Goal: Transaction & Acquisition: Purchase product/service

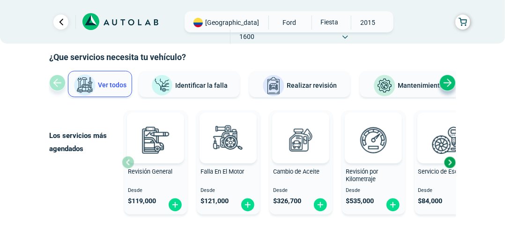
scroll to position [61, 0]
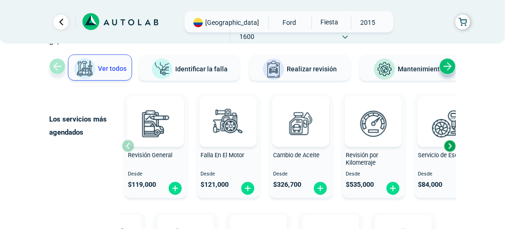
click at [283, 72] on img at bounding box center [274, 69] width 23 height 23
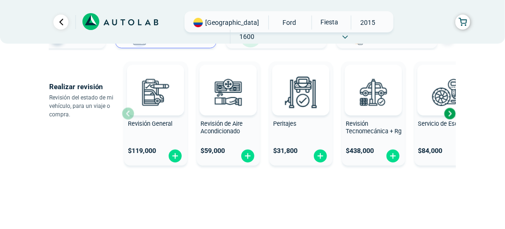
scroll to position [100, 0]
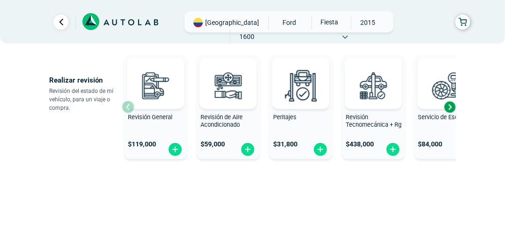
click at [449, 105] on div "Next slide" at bounding box center [450, 107] width 14 height 14
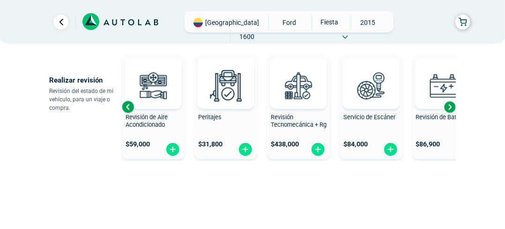
click at [453, 106] on div "Next slide" at bounding box center [450, 107] width 14 height 14
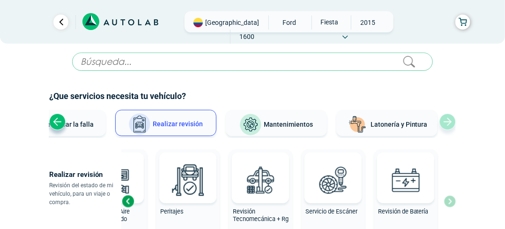
scroll to position [0, 0]
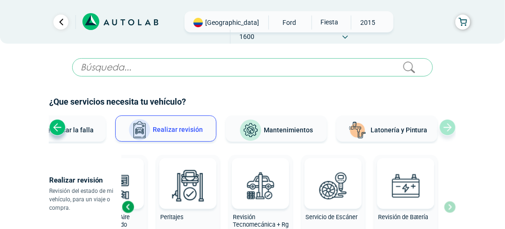
drag, startPoint x: 505, startPoint y: 31, endPoint x: 505, endPoint y: 26, distance: 5.2
click at [505, 26] on div "Bogotá FORD" at bounding box center [252, 22] width 505 height 44
click at [218, 24] on span "[GEOGRAPHIC_DATA]" at bounding box center [232, 22] width 54 height 9
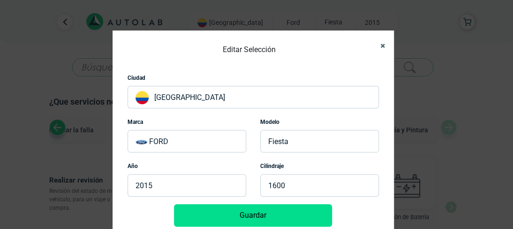
click at [380, 45] on icon "Close" at bounding box center [382, 46] width 5 height 6
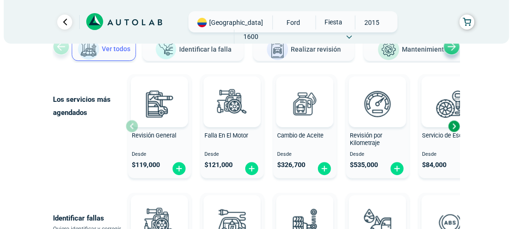
scroll to position [83, 0]
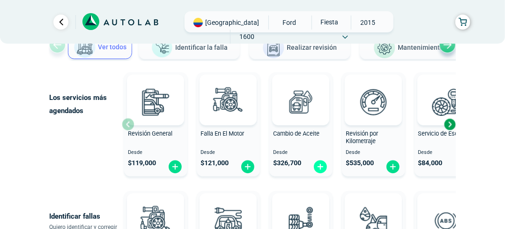
click at [321, 169] on img at bounding box center [320, 166] width 15 height 15
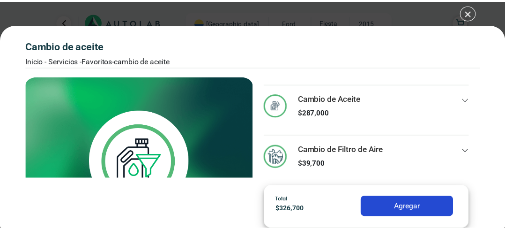
scroll to position [7, 0]
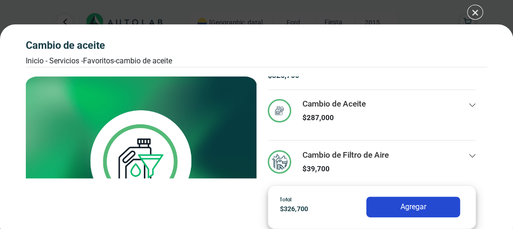
click at [474, 11] on div "Cambio de Aceite Inicio - Servicios - Favoritos - Cambio de Aceite Cambio de Ac…" at bounding box center [256, 114] width 513 height 229
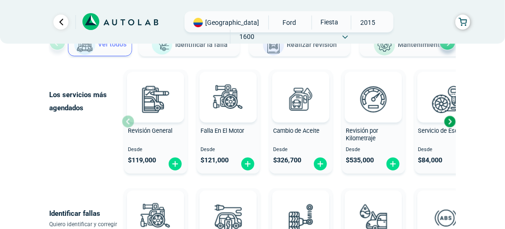
scroll to position [84, 0]
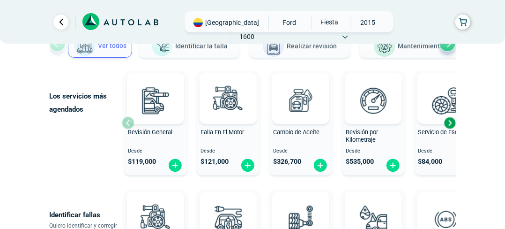
click at [446, 122] on div "Next slide" at bounding box center [450, 123] width 14 height 14
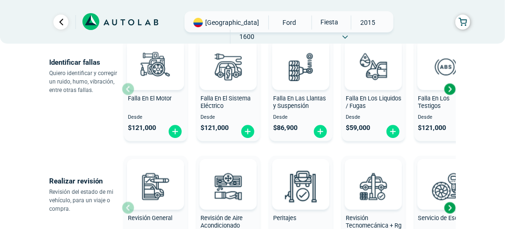
scroll to position [226, 0]
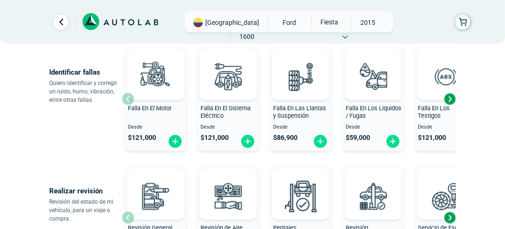
click at [451, 98] on div "Next slide" at bounding box center [450, 99] width 14 height 14
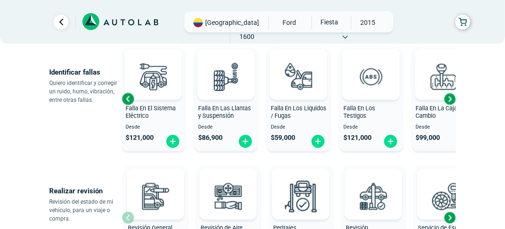
click at [451, 98] on div "Next slide" at bounding box center [450, 99] width 14 height 14
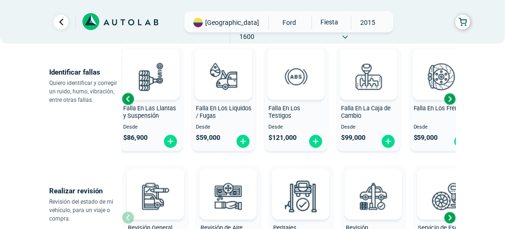
click at [451, 98] on div "Next slide" at bounding box center [450, 99] width 14 height 14
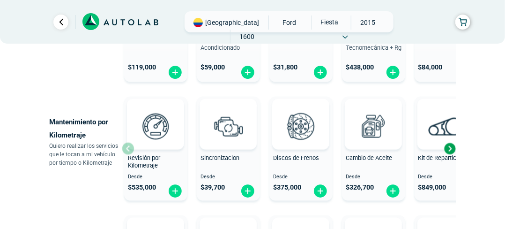
scroll to position [416, 0]
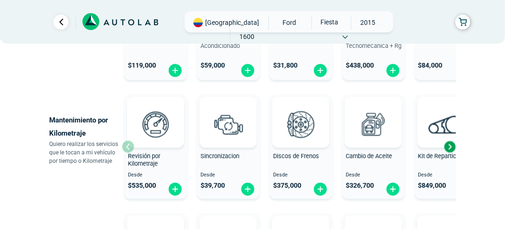
click at [452, 149] on div "Next slide" at bounding box center [450, 147] width 14 height 14
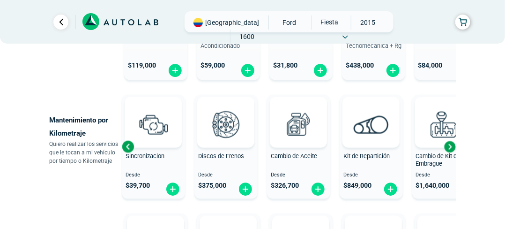
click at [453, 145] on div "Next slide" at bounding box center [450, 147] width 14 height 14
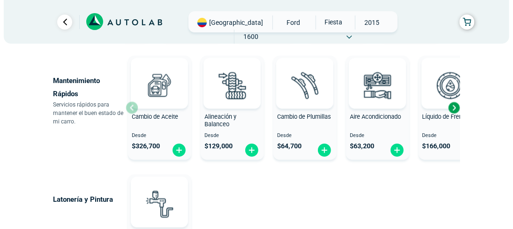
scroll to position [540, 0]
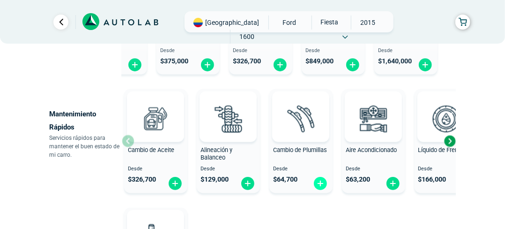
click at [323, 184] on img at bounding box center [320, 183] width 15 height 15
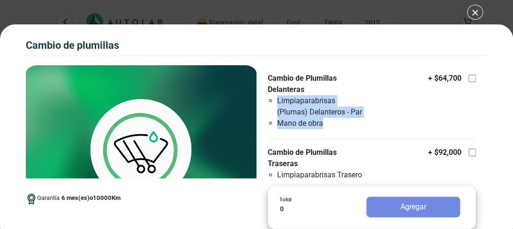
drag, startPoint x: 335, startPoint y: 124, endPoint x: 274, endPoint y: 104, distance: 64.4
click at [274, 104] on ul "Limpiaparabrisas (Plumas) Delanteros - Par Mano de obra" at bounding box center [316, 112] width 96 height 34
copy ul "Limpiaparabrisas (Plumas) Delanteros - Par Mano de obra"
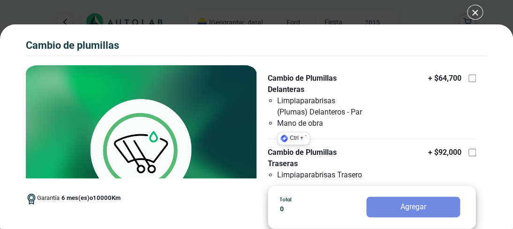
click at [470, 9] on div "Cambio de Plumillas Cambio de Plumillas Garantía 6 Km" at bounding box center [256, 114] width 513 height 229
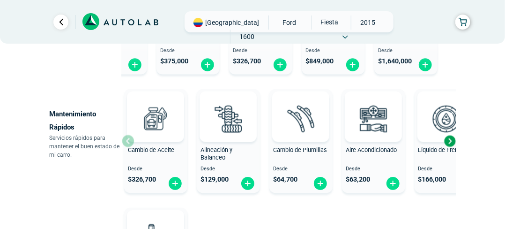
click at [449, 141] on div "Next slide" at bounding box center [450, 141] width 14 height 14
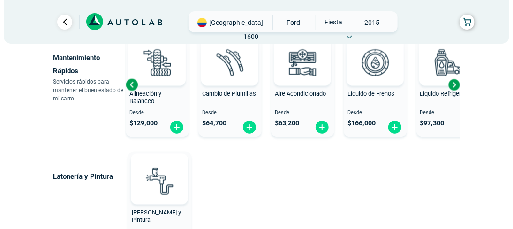
scroll to position [595, 0]
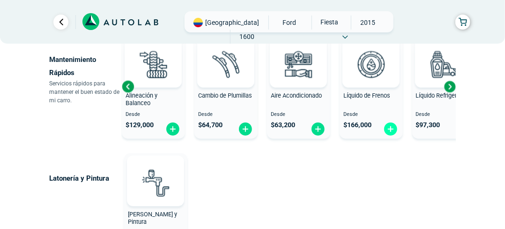
click at [388, 132] on img at bounding box center [391, 129] width 15 height 15
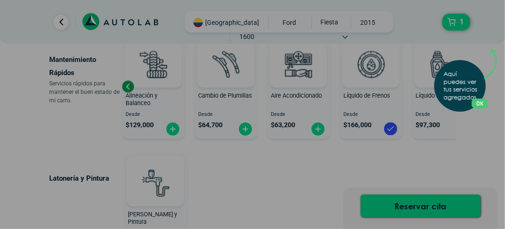
click at [484, 102] on button "OK" at bounding box center [480, 103] width 16 height 10
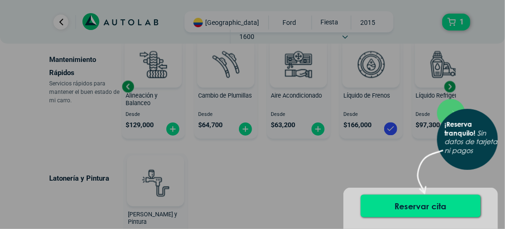
click at [378, 125] on div "× ¡Reserva tranquilo! Sin datos de tarjeta ni pagos" at bounding box center [252, 114] width 505 height 229
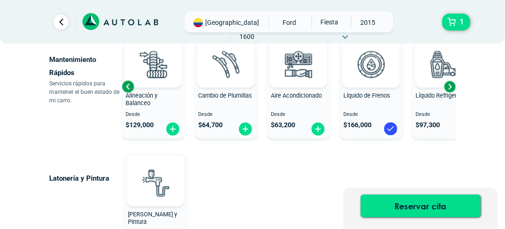
click at [369, 102] on div "Líquido de Frenos" at bounding box center [371, 101] width 63 height 19
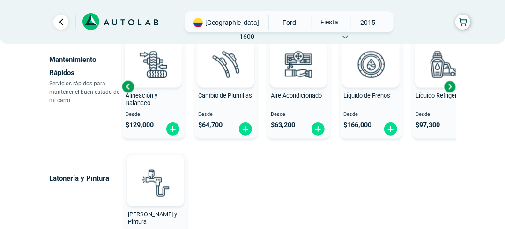
click at [354, 121] on span "$ 166,000" at bounding box center [358, 125] width 28 height 8
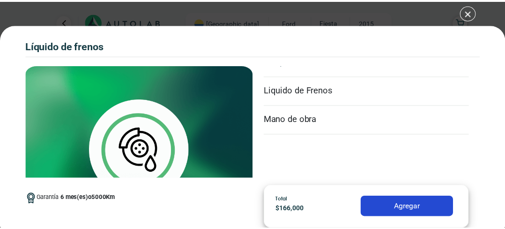
scroll to position [0, 0]
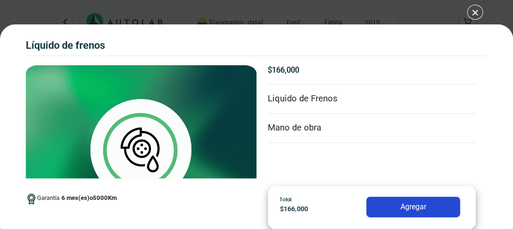
click at [471, 14] on div "Líquido de Frenos Líquido de Frenos Garantía 6 5000" at bounding box center [256, 114] width 513 height 229
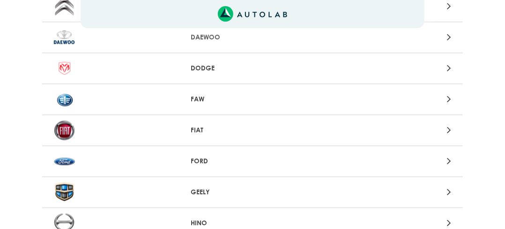
scroll to position [380, 0]
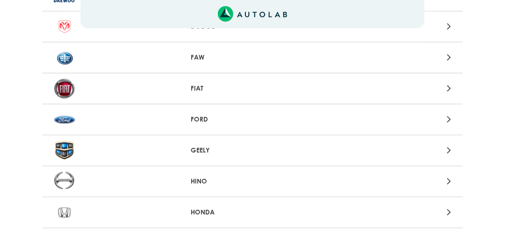
drag, startPoint x: 508, startPoint y: 15, endPoint x: 511, endPoint y: 77, distance: 62.0
click at [447, 117] on icon at bounding box center [449, 119] width 4 height 12
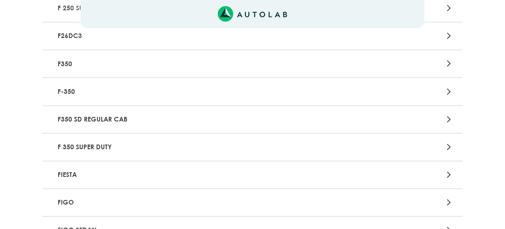
scroll to position [818, 0]
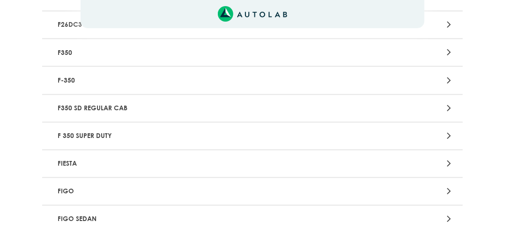
click at [446, 157] on div at bounding box center [389, 163] width 137 height 13
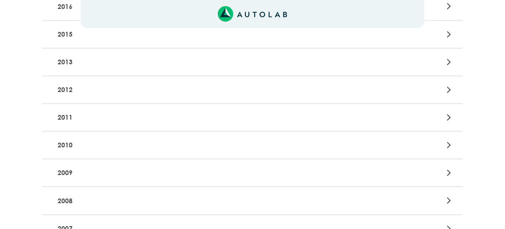
scroll to position [235, 0]
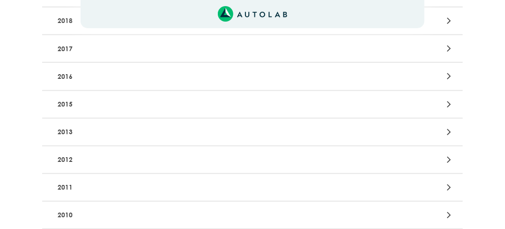
click at [448, 103] on icon at bounding box center [449, 104] width 4 height 12
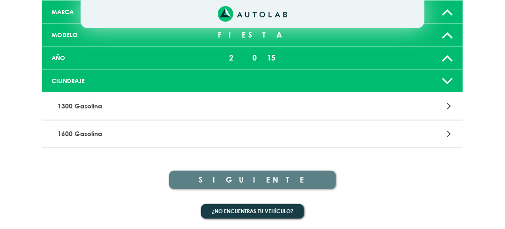
click at [452, 132] on icon at bounding box center [449, 134] width 4 height 12
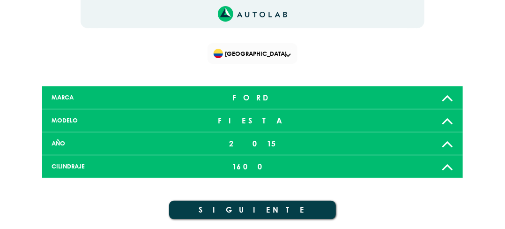
click at [257, 214] on button "SIGUIENTE" at bounding box center [252, 210] width 167 height 18
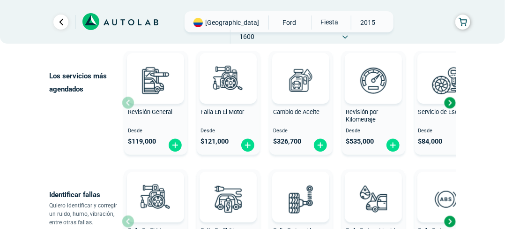
scroll to position [101, 0]
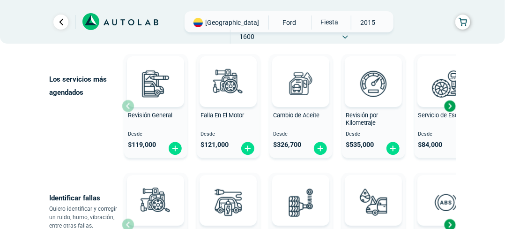
click at [446, 106] on div "Next slide" at bounding box center [450, 106] width 14 height 14
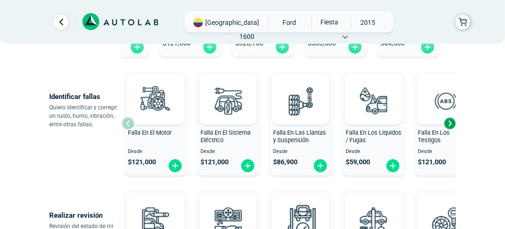
scroll to position [205, 0]
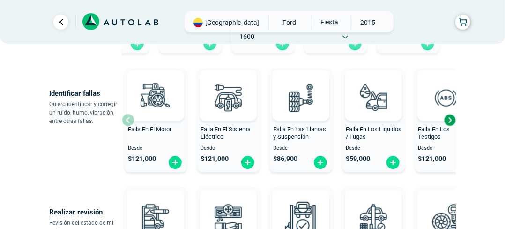
click at [448, 121] on div "Next slide" at bounding box center [450, 120] width 14 height 14
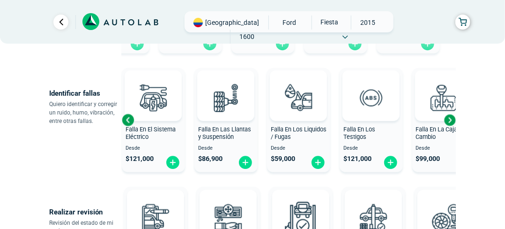
click at [65, 23] on link "Ir al paso anterior" at bounding box center [60, 22] width 15 height 15
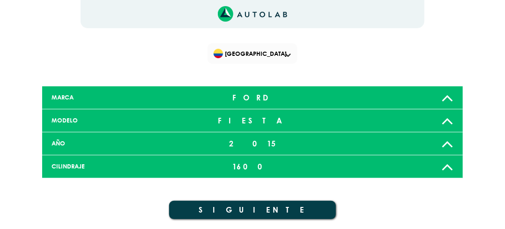
click at [63, 23] on div "Bogotá × Te falto seleccionar algo de tu vehiculo" at bounding box center [252, 130] width 505 height 260
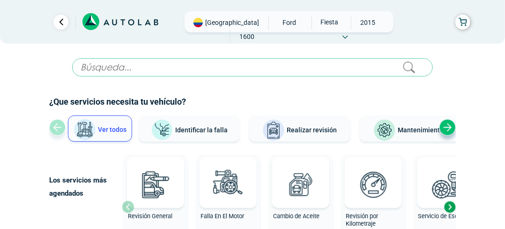
click at [62, 23] on link "Ir al paso anterior" at bounding box center [60, 22] width 15 height 15
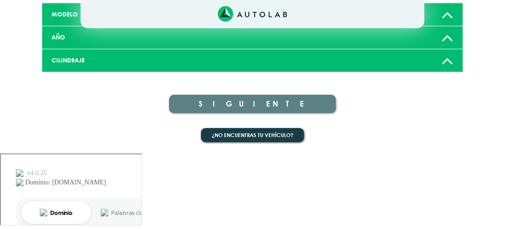
scroll to position [380, 0]
